Goal: Transaction & Acquisition: Purchase product/service

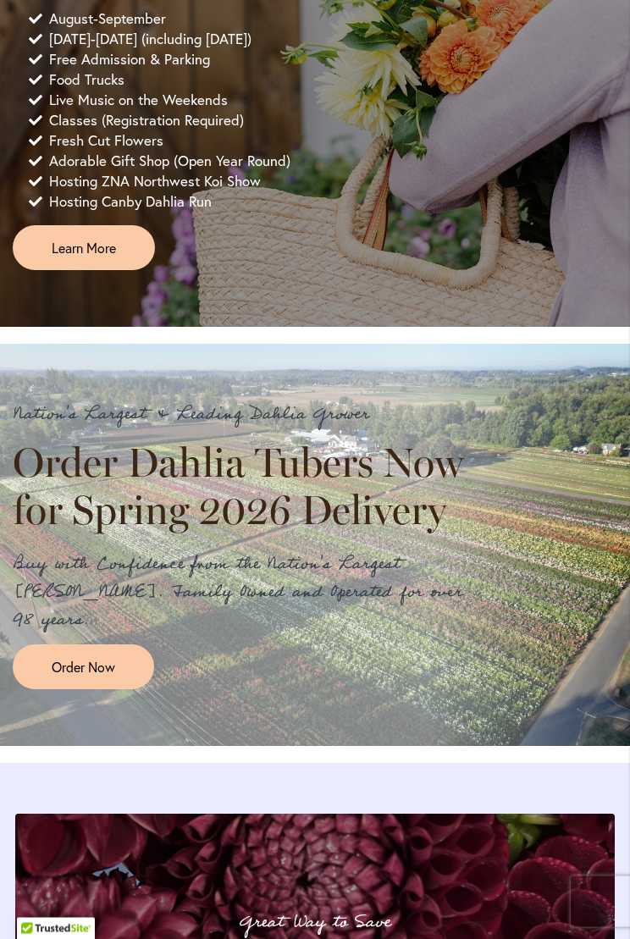
scroll to position [1169, 0]
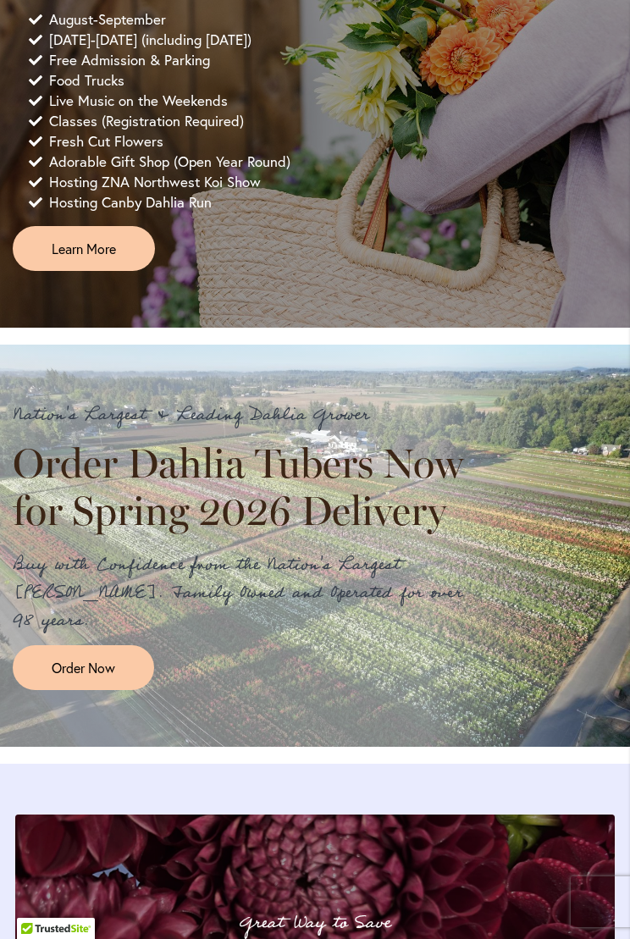
click at [113, 668] on span "Order Now" at bounding box center [84, 667] width 64 height 19
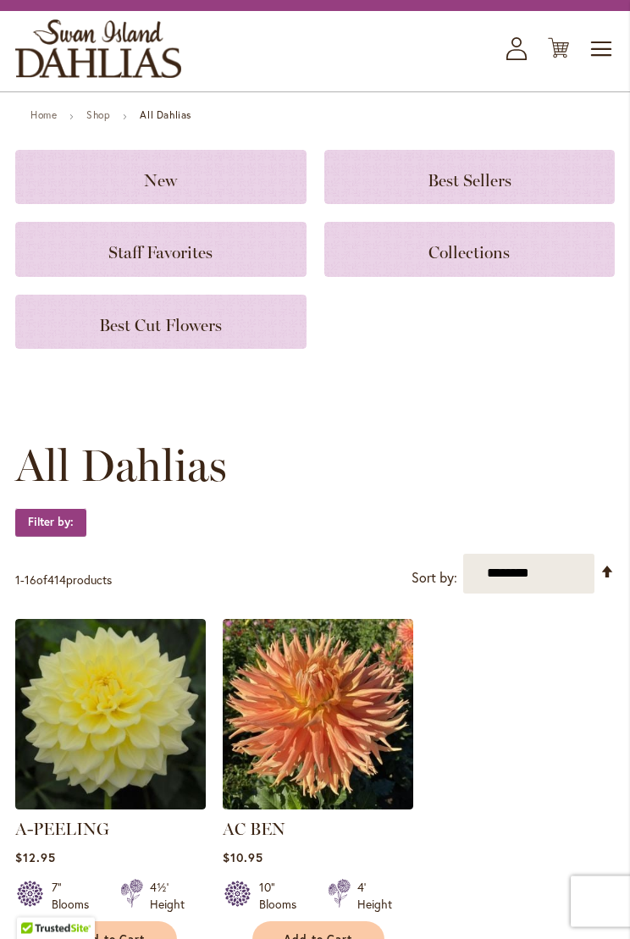
scroll to position [90, 0]
click at [606, 47] on span "Toggle Nav" at bounding box center [601, 49] width 25 height 34
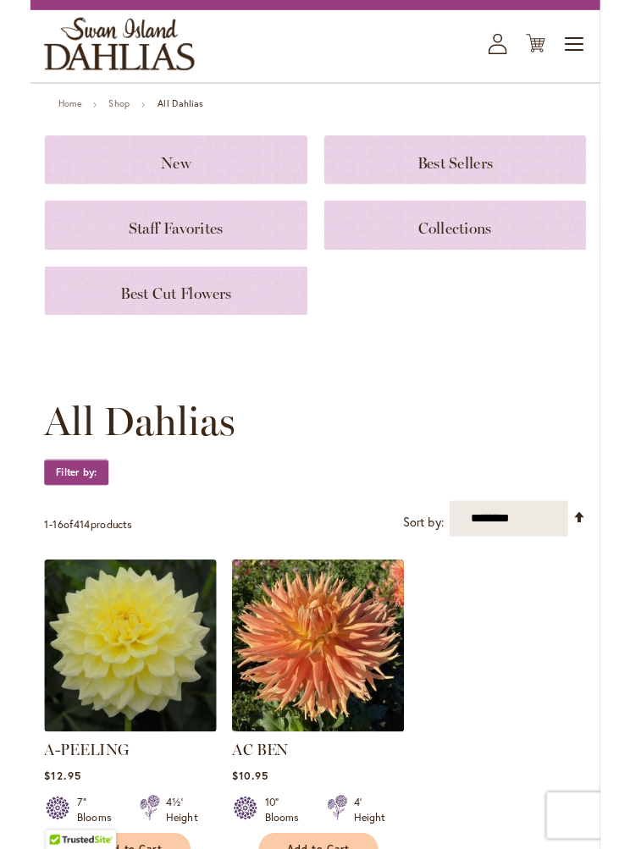
scroll to position [0, 0]
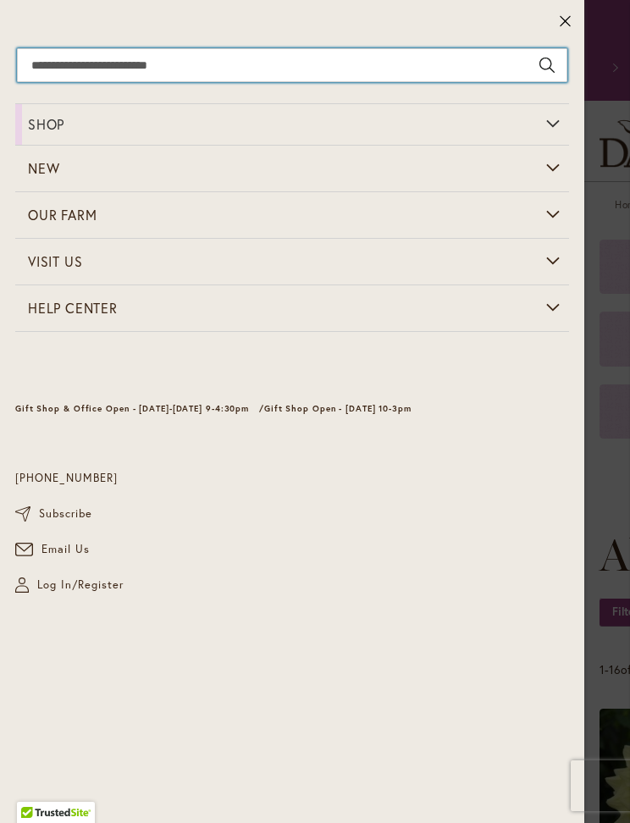
click at [101, 60] on input "Search" at bounding box center [292, 65] width 550 height 34
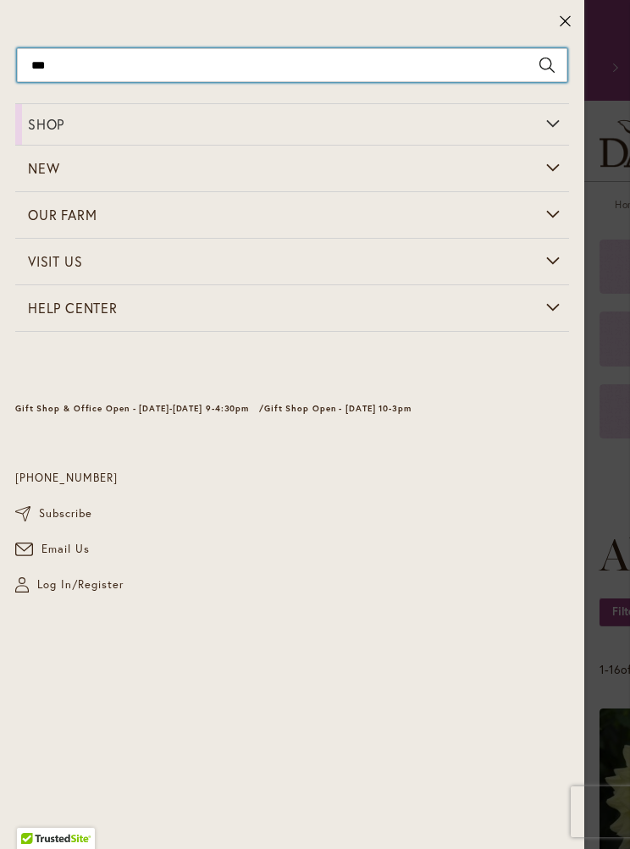
type input "****"
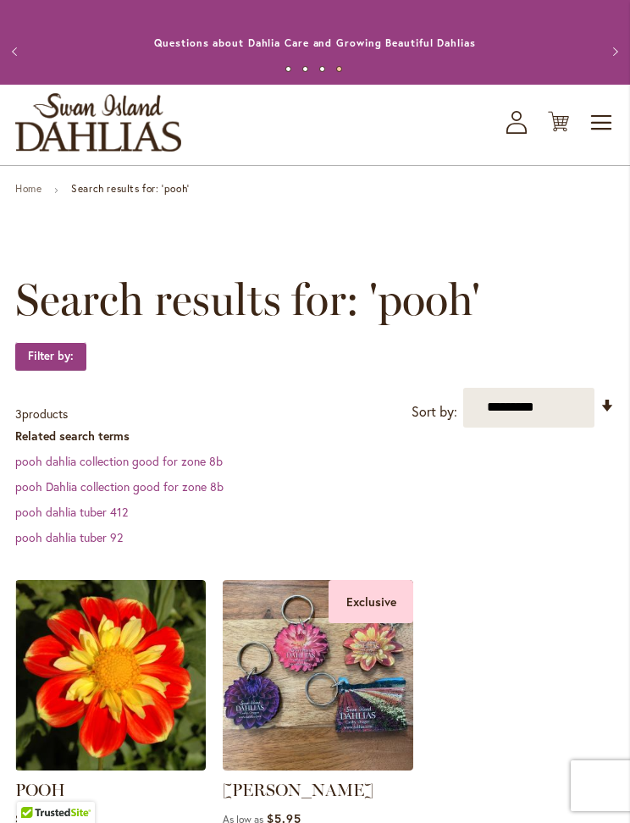
scroll to position [14, 0]
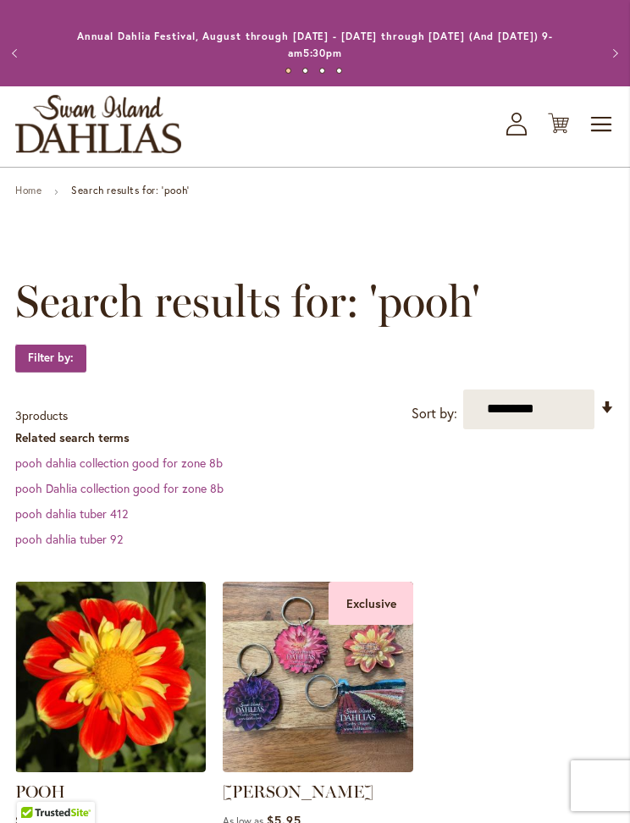
click at [204, 489] on link "pooh Dahlia collection good for zone 8b" at bounding box center [119, 488] width 208 height 16
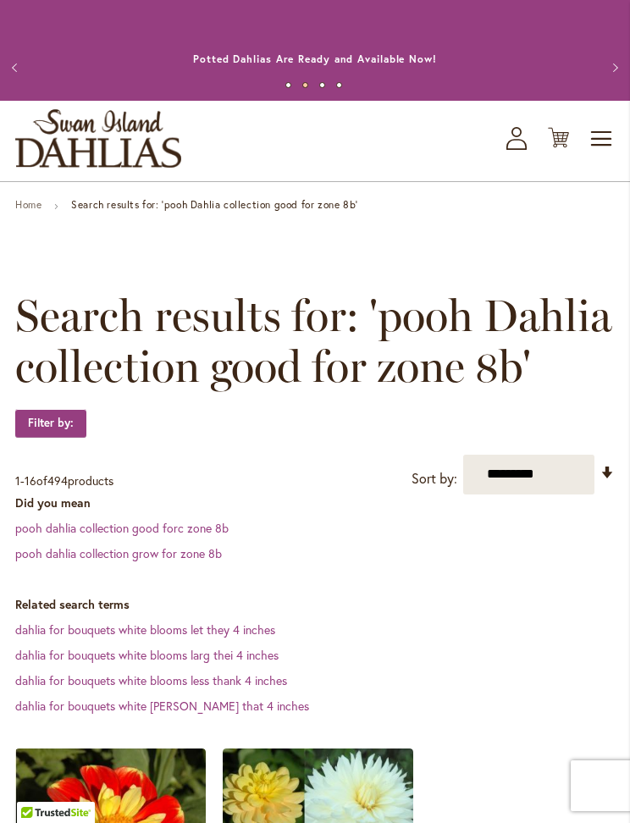
click at [41, 204] on link "Home" at bounding box center [28, 204] width 26 height 13
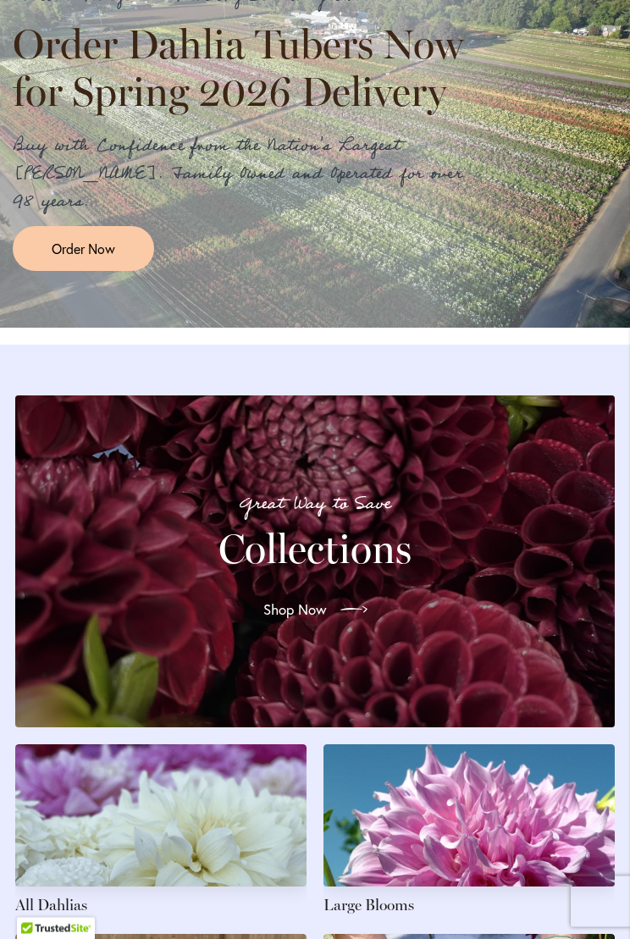
scroll to position [1589, 0]
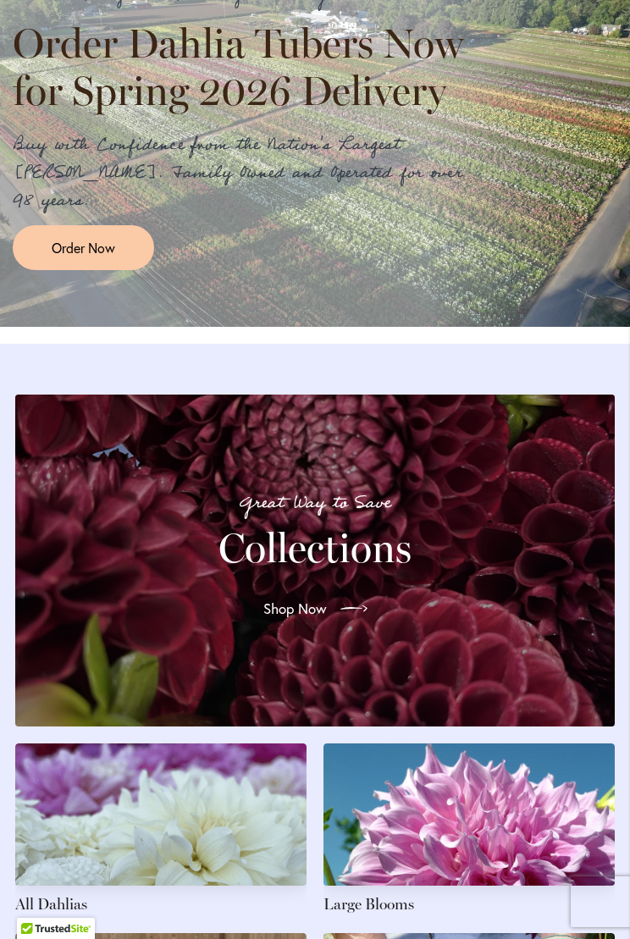
click at [94, 257] on span "Order Now" at bounding box center [84, 247] width 64 height 19
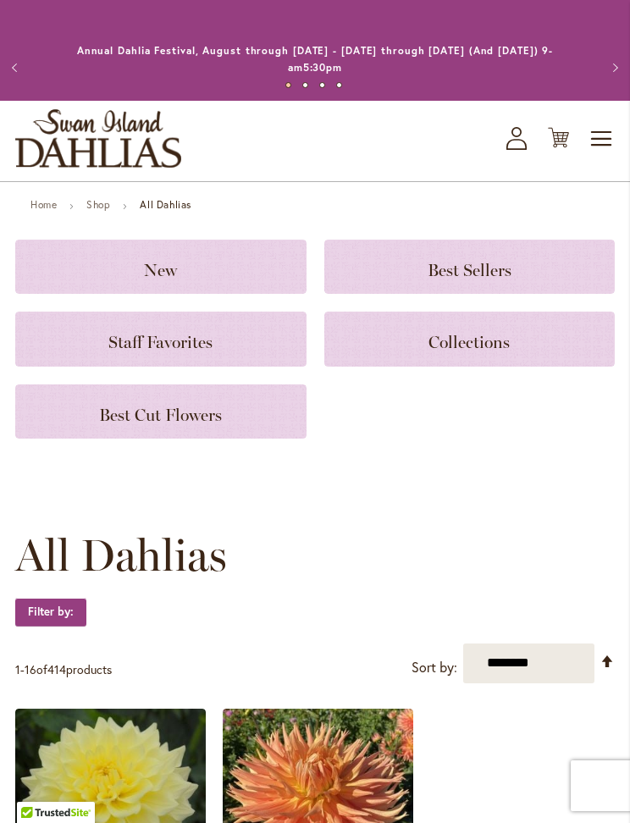
click at [465, 265] on span "Best Sellers" at bounding box center [470, 270] width 84 height 20
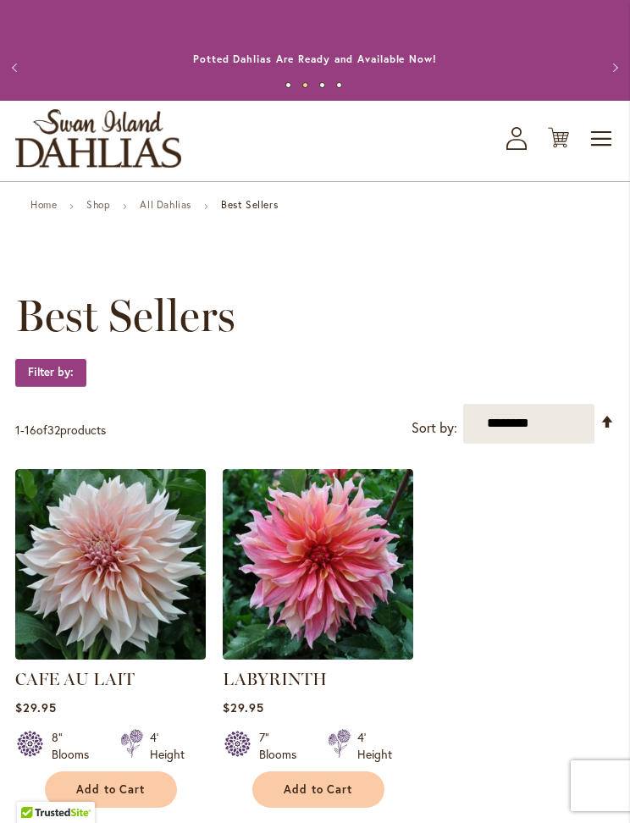
click at [28, 61] on button "Previous" at bounding box center [17, 68] width 34 height 34
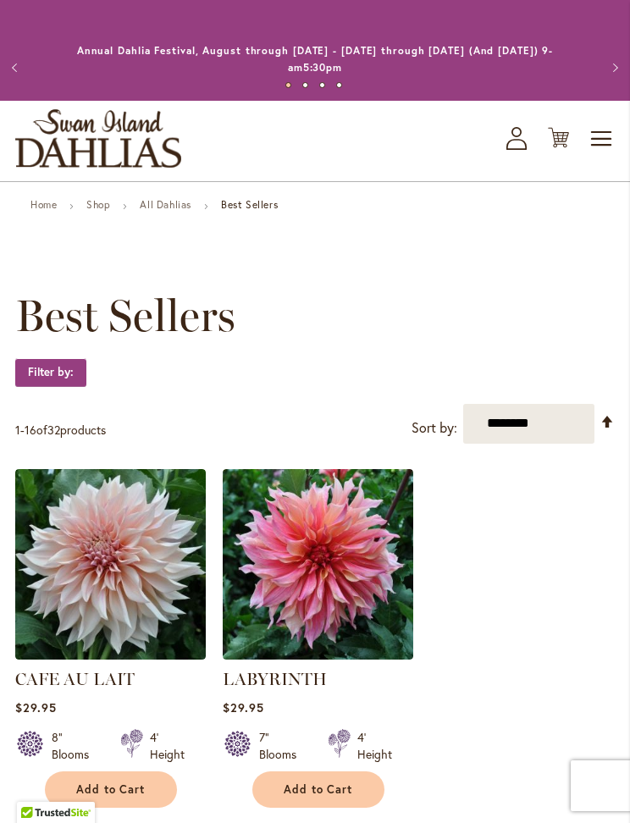
click at [57, 207] on link "Home" at bounding box center [43, 204] width 26 height 13
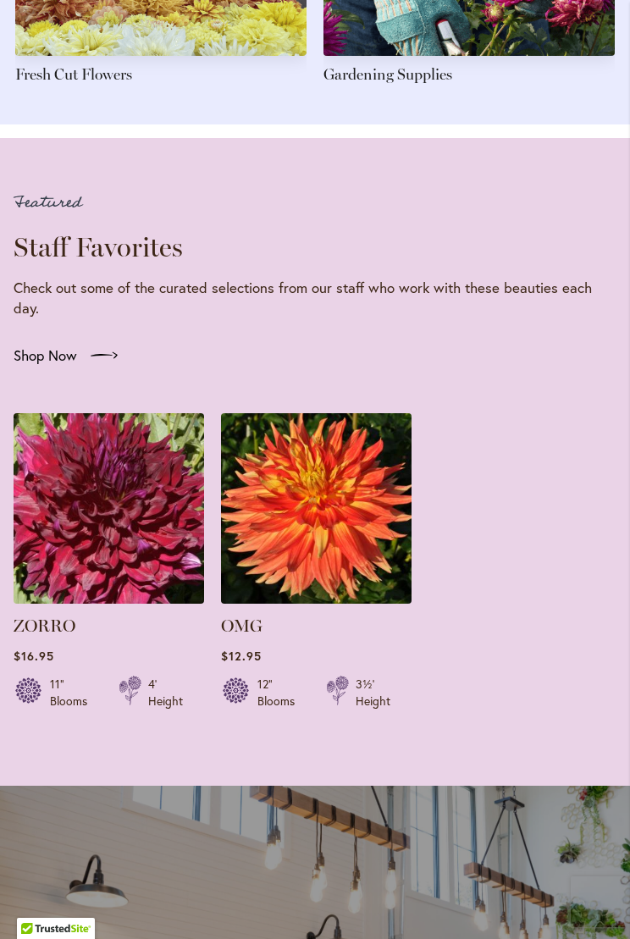
scroll to position [2668, 0]
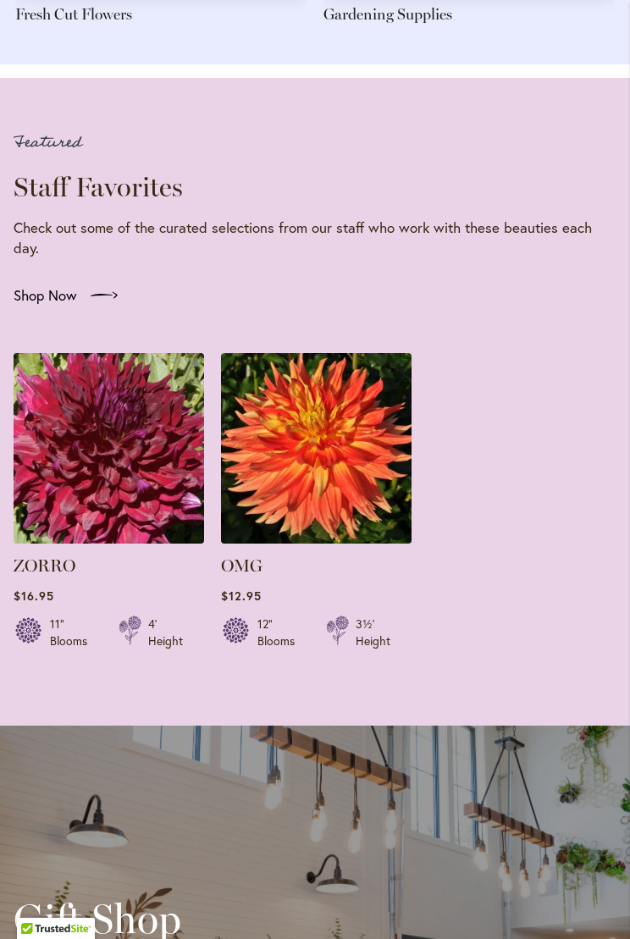
click at [68, 306] on span "Shop Now" at bounding box center [46, 295] width 64 height 20
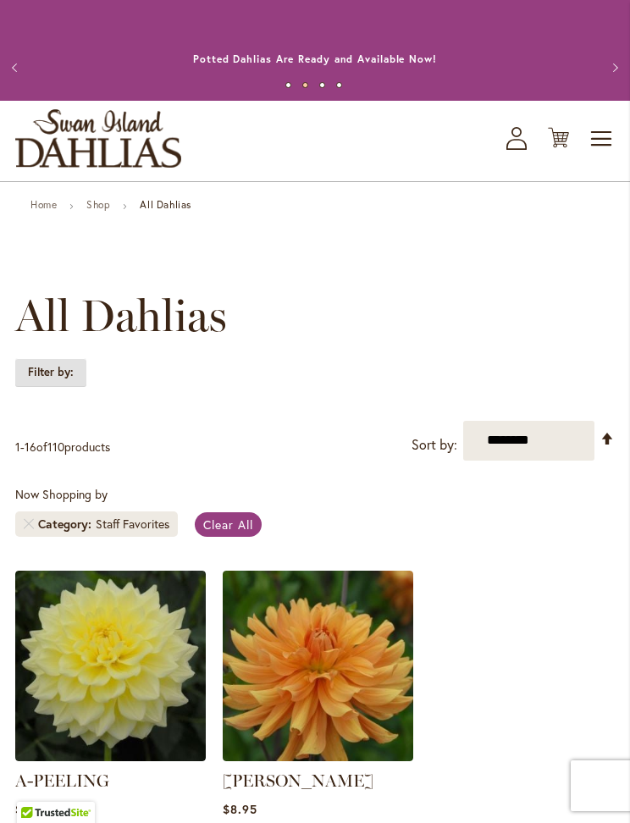
click at [66, 368] on strong "Filter by:" at bounding box center [50, 372] width 71 height 29
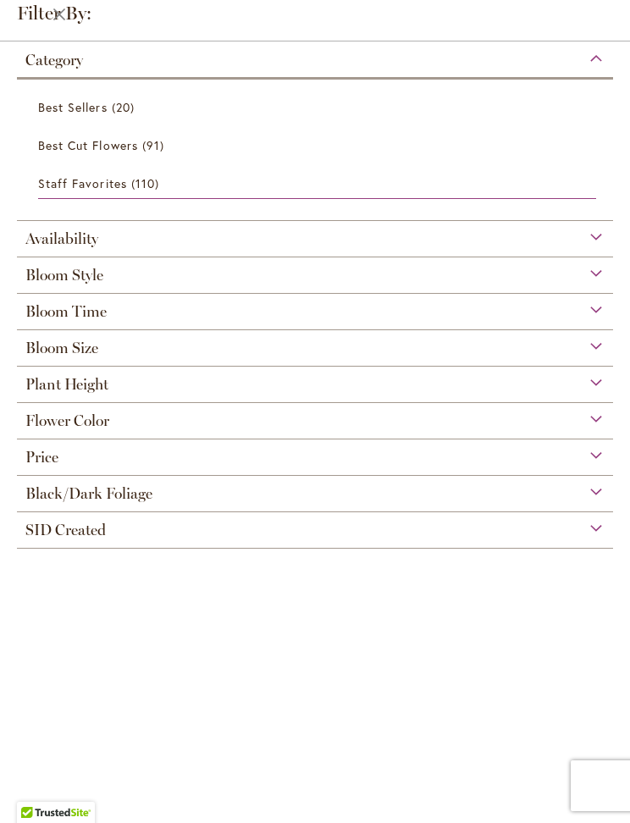
click at [86, 277] on span "Bloom Style" at bounding box center [64, 275] width 78 height 19
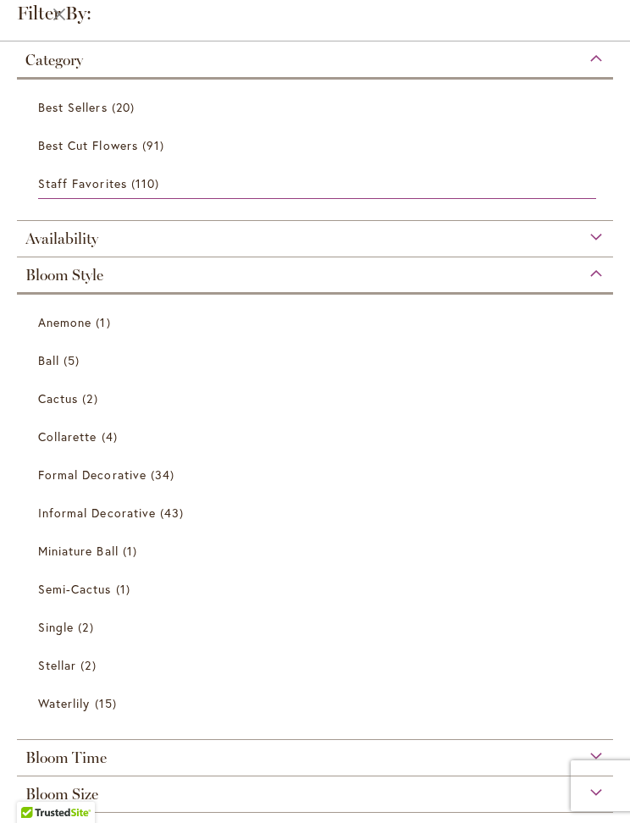
click at [87, 436] on span "Collarette" at bounding box center [67, 436] width 59 height 16
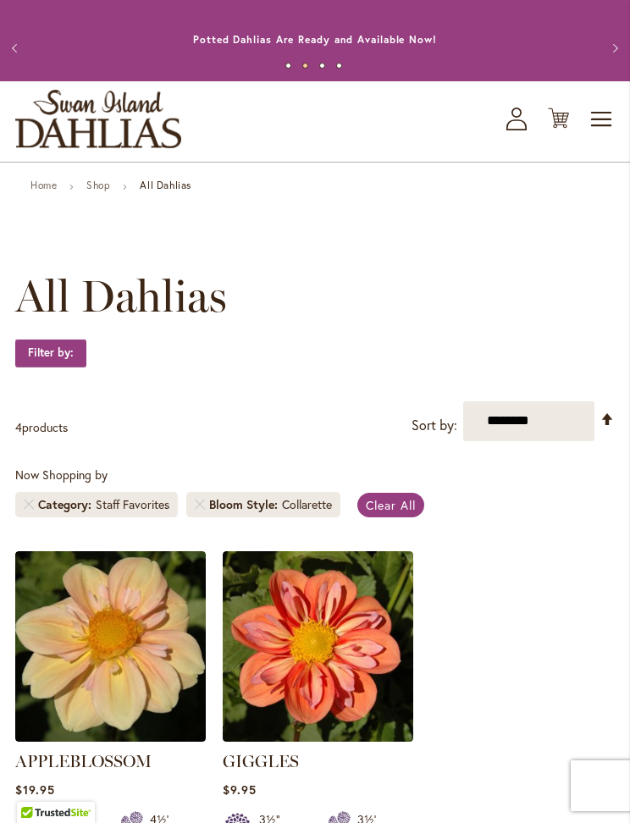
scroll to position [18, 0]
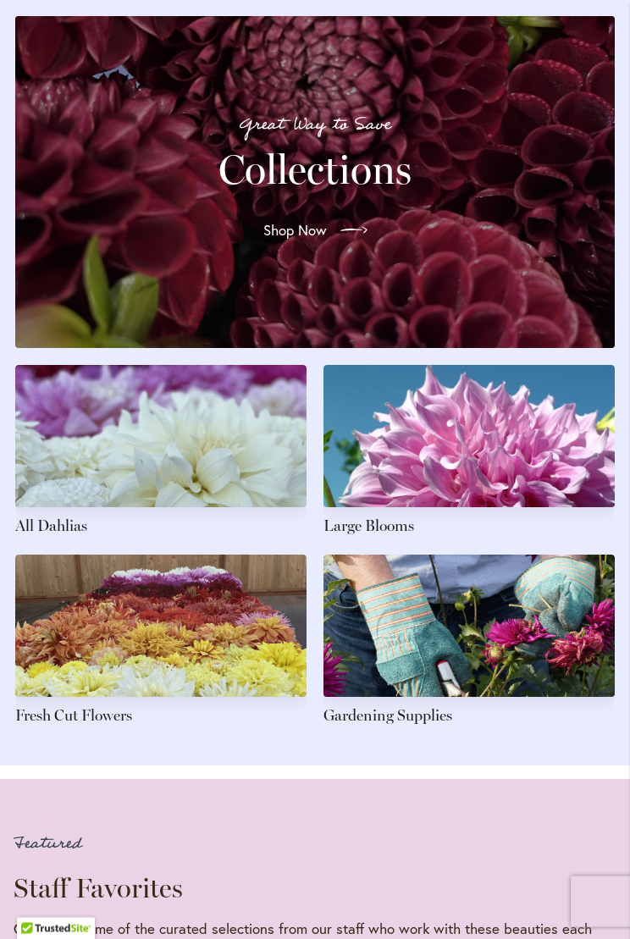
scroll to position [1967, 0]
click at [342, 225] on link "Shop Now" at bounding box center [315, 230] width 131 height 47
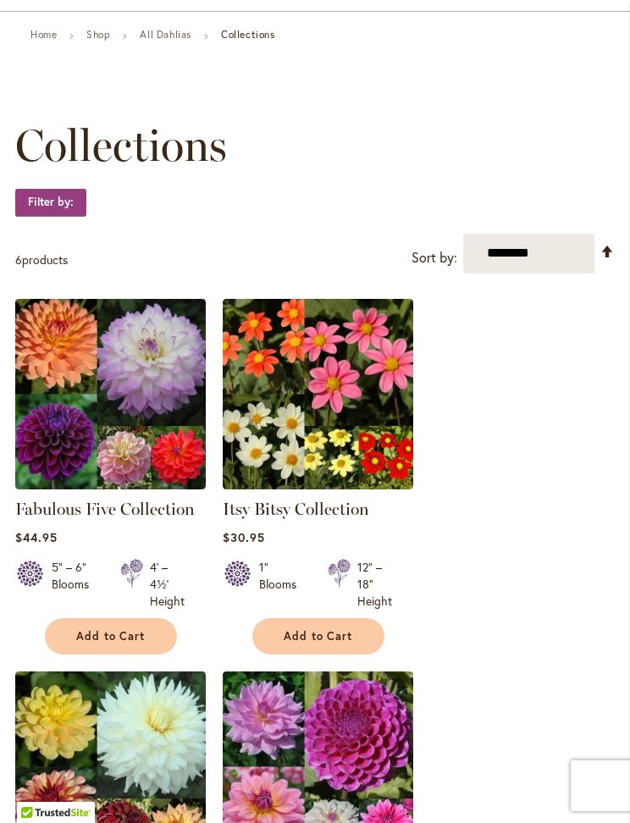
scroll to position [163, 0]
